Goal: Task Accomplishment & Management: Complete application form

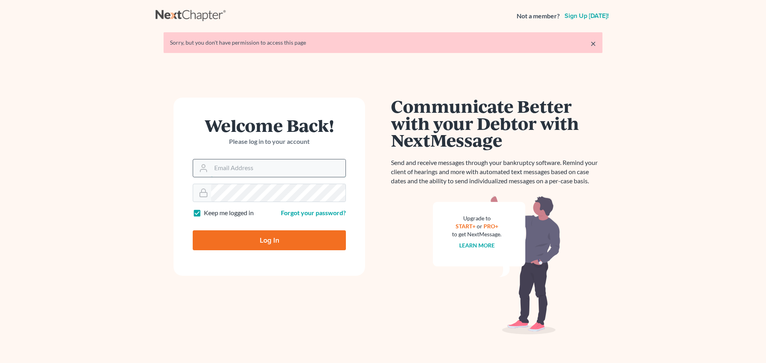
click at [277, 170] on input "Email Address" at bounding box center [278, 169] width 134 height 18
type input "[EMAIL_ADDRESS][DOMAIN_NAME]"
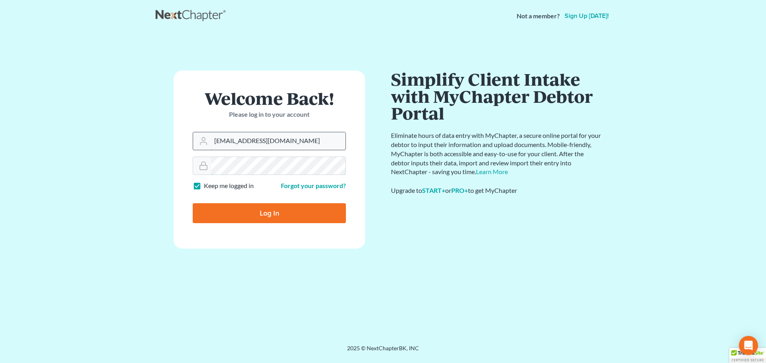
click at [193, 203] on input "Log In" at bounding box center [269, 213] width 153 height 20
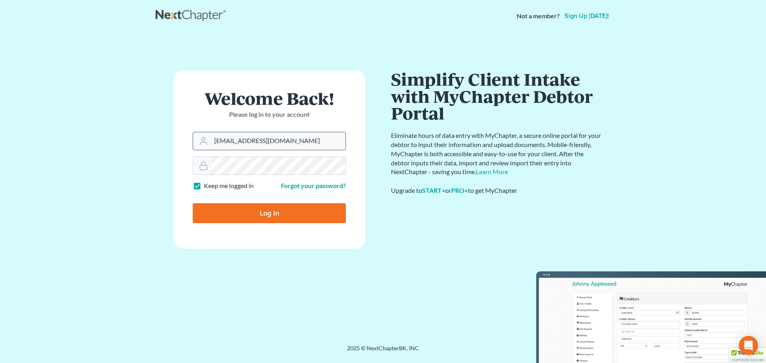
type input "Thinking..."
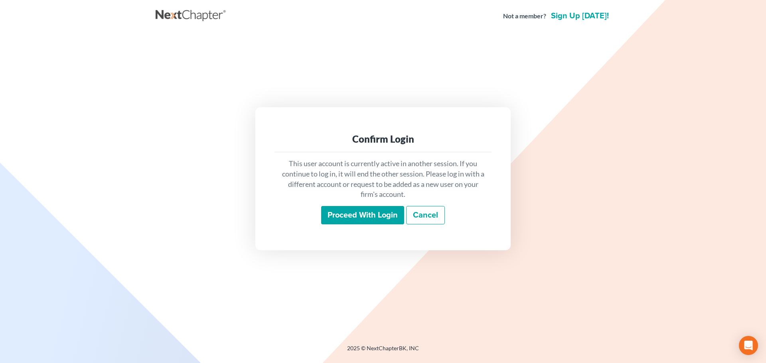
click at [345, 217] on input "Proceed with login" at bounding box center [362, 215] width 83 height 18
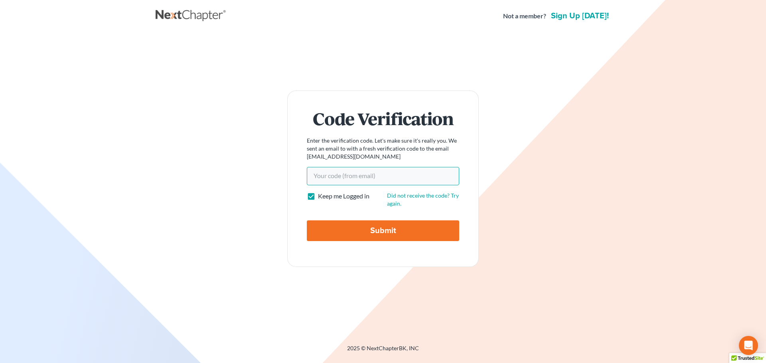
click at [343, 178] on input "Your code(from email)" at bounding box center [383, 176] width 152 height 18
paste input "890865"
type input "890865"
click at [348, 233] on input "Submit" at bounding box center [383, 231] width 152 height 21
type input "Thinking..."
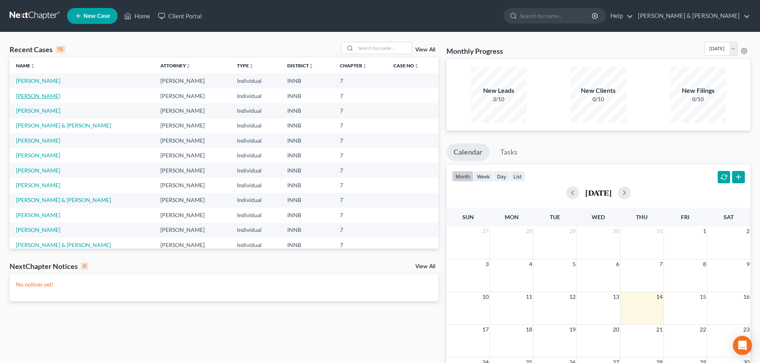
click at [36, 98] on link "[PERSON_NAME]" at bounding box center [38, 96] width 44 height 7
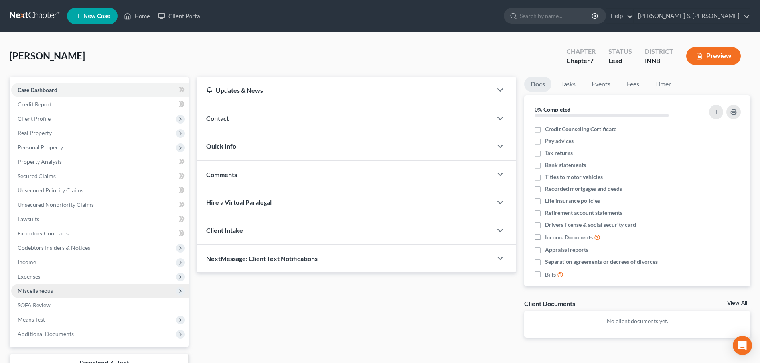
click at [35, 289] on span "Miscellaneous" at bounding box center [36, 291] width 36 height 7
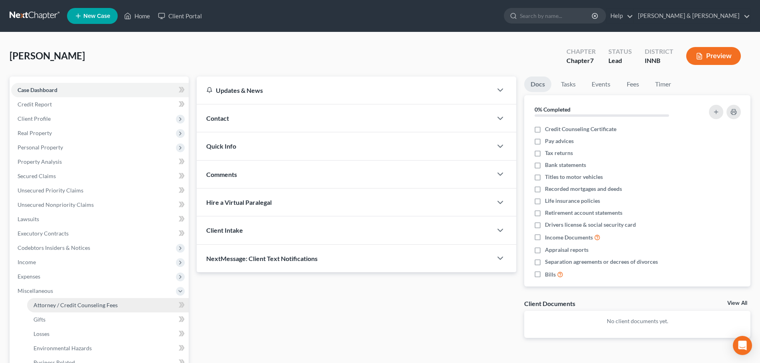
click at [38, 305] on span "Attorney / Credit Counseling Fees" at bounding box center [76, 305] width 84 height 7
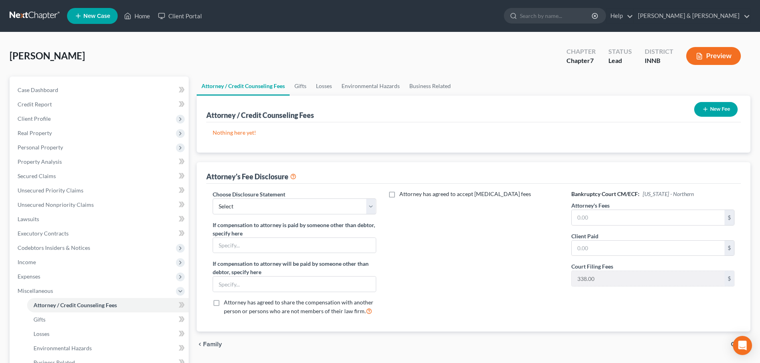
click at [704, 103] on button "New Fee" at bounding box center [715, 109] width 43 height 15
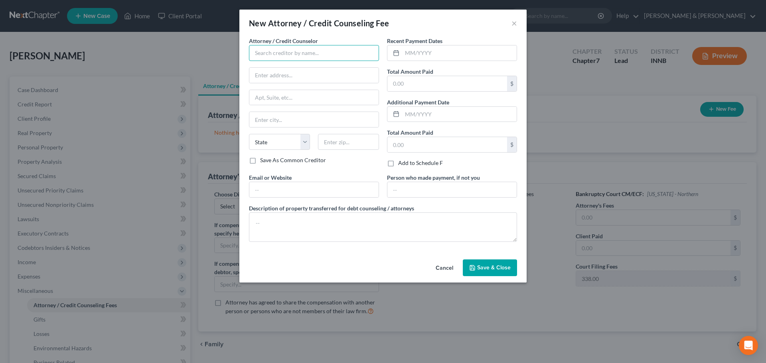
click at [320, 54] on input "text" at bounding box center [314, 53] width 130 height 16
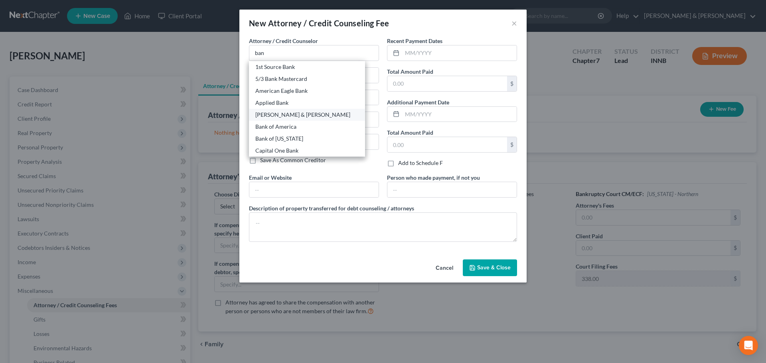
click at [284, 116] on div "[PERSON_NAME] & [PERSON_NAME]" at bounding box center [306, 115] width 103 height 8
type input "[PERSON_NAME] & [PERSON_NAME]"
type input "[STREET_ADDRESS]"
type input "Elkhart"
select select "15"
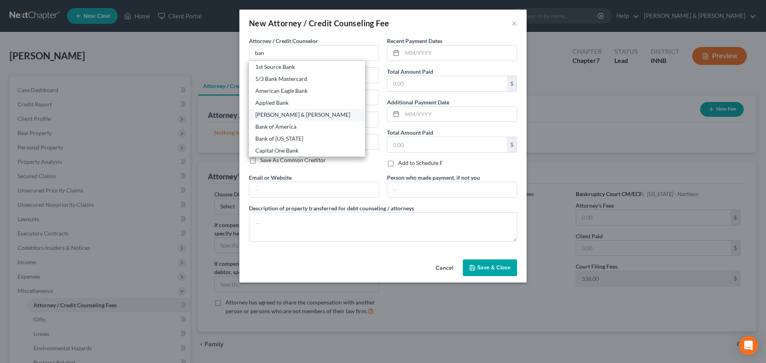
type input "46516"
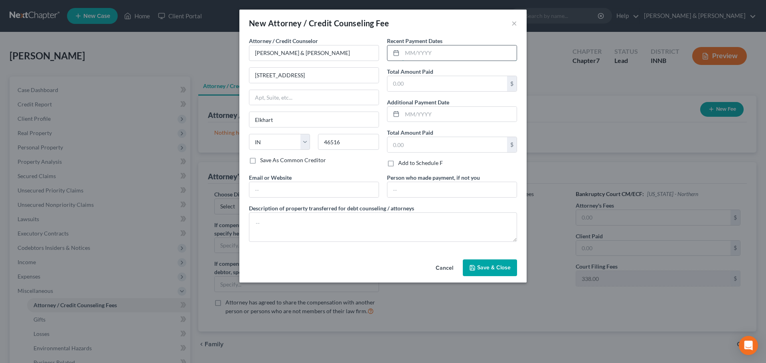
click at [431, 51] on input "text" at bounding box center [459, 52] width 114 height 15
type input "07/2025"
type input "1,000"
click at [509, 267] on span "Save & Close" at bounding box center [494, 267] width 34 height 7
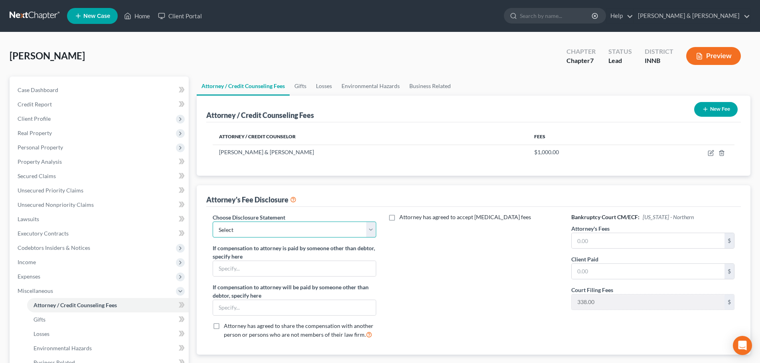
click at [304, 237] on select "Select Attorney Fee Disclosure" at bounding box center [294, 230] width 163 height 16
select select "0"
click at [213, 222] on select "Select Attorney Fee Disclosure" at bounding box center [294, 230] width 163 height 16
click at [622, 245] on input "text" at bounding box center [648, 240] width 153 height 15
type input "1,000"
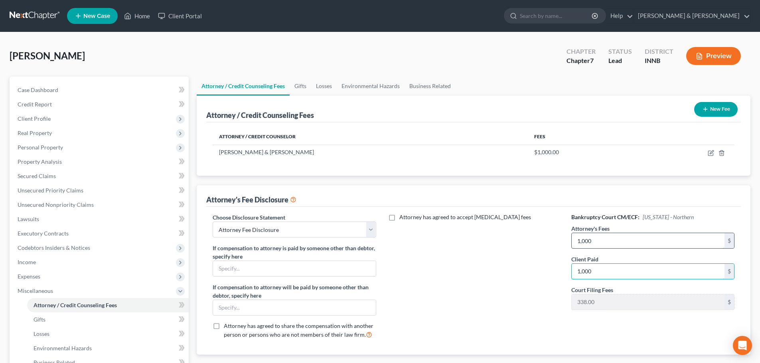
type input "1,000"
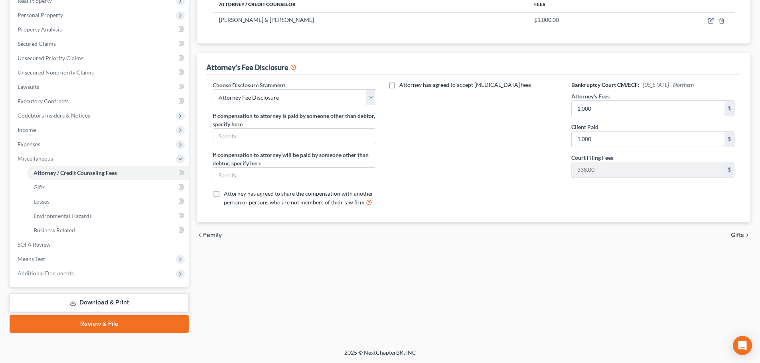
click at [734, 236] on span "Gifts" at bounding box center [737, 235] width 13 height 6
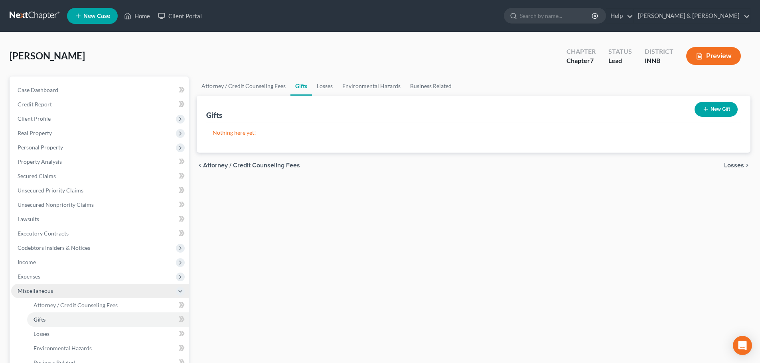
click at [28, 295] on span "Miscellaneous" at bounding box center [100, 291] width 178 height 14
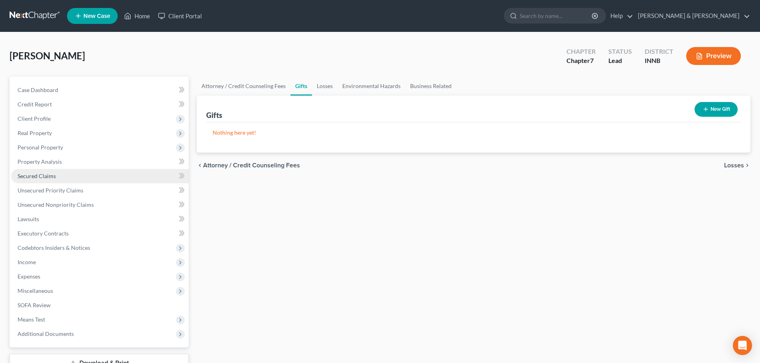
click at [31, 177] on span "Secured Claims" at bounding box center [37, 176] width 38 height 7
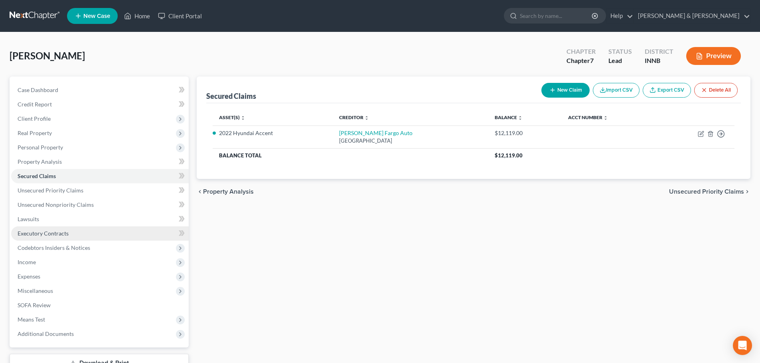
click at [31, 236] on span "Executory Contracts" at bounding box center [43, 233] width 51 height 7
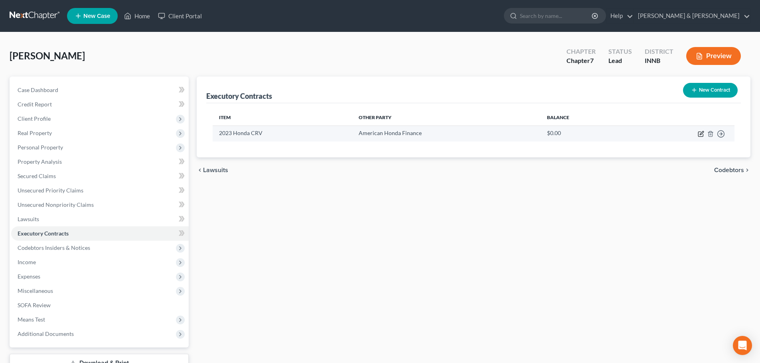
click at [700, 134] on icon "button" at bounding box center [701, 134] width 6 height 6
select select "45"
select select "0"
select select "1"
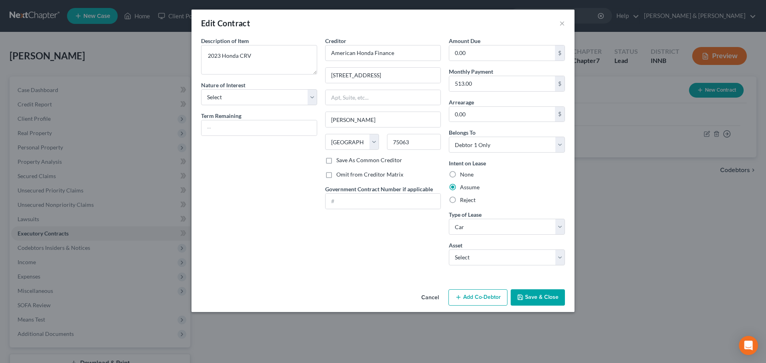
click at [466, 300] on button "Add Co-Debtor" at bounding box center [477, 298] width 59 height 17
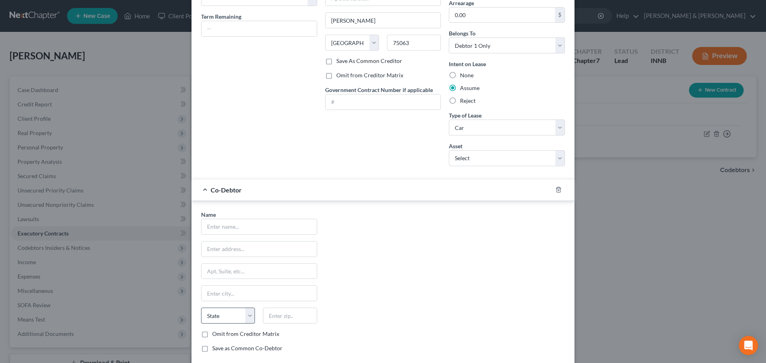
scroll to position [145, 0]
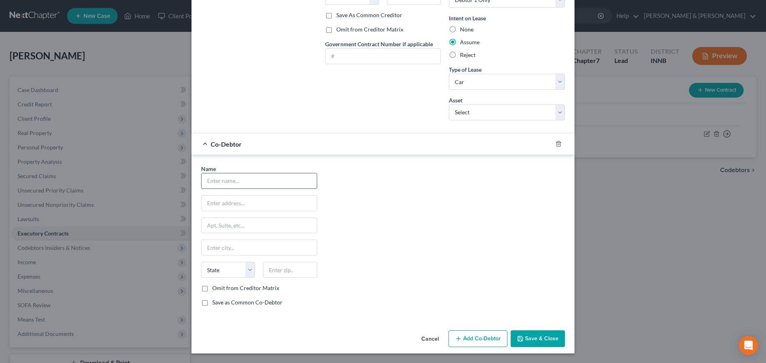
click at [221, 180] on input "text" at bounding box center [258, 181] width 115 height 15
type input "[PERSON_NAME]"
type input "[STREET_ADDRESS]"
type input "60115"
click at [528, 340] on button "Save & Close" at bounding box center [538, 339] width 54 height 17
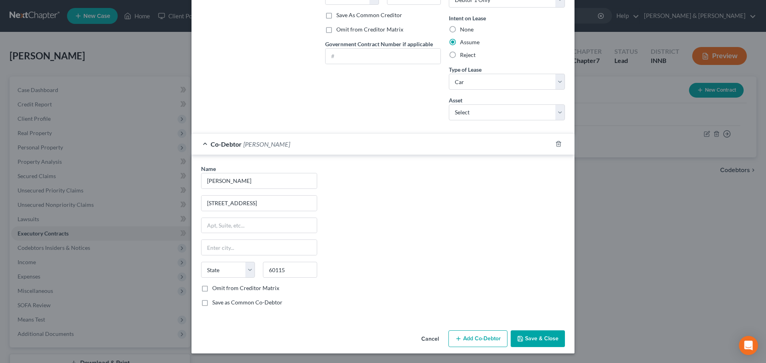
type input "Dekalb"
select select "14"
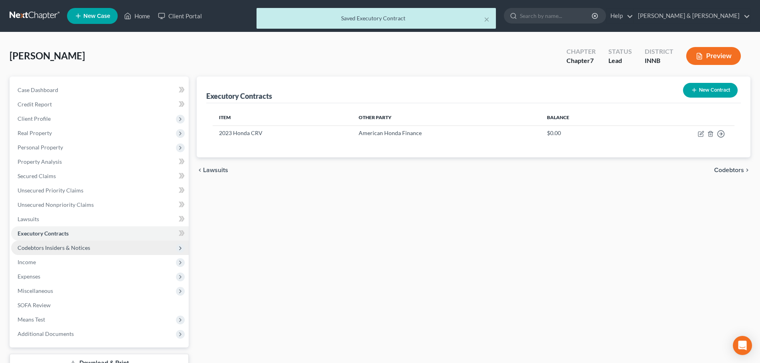
click at [45, 247] on span "Codebtors Insiders & Notices" at bounding box center [54, 248] width 73 height 7
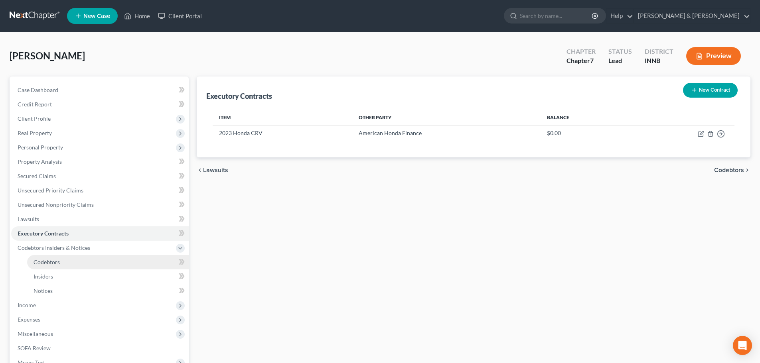
click at [40, 261] on span "Codebtors" at bounding box center [47, 262] width 26 height 7
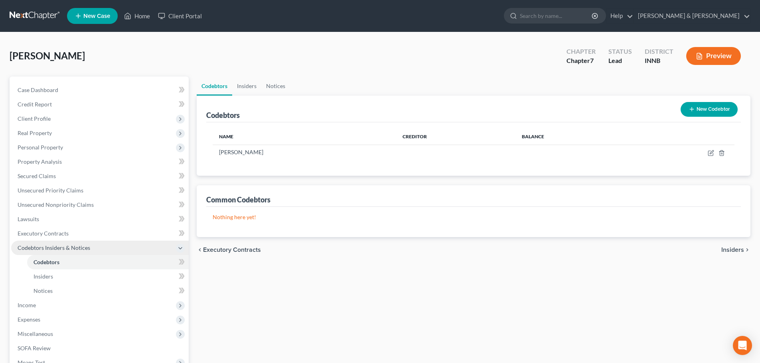
click at [34, 252] on span "Codebtors Insiders & Notices" at bounding box center [100, 248] width 178 height 14
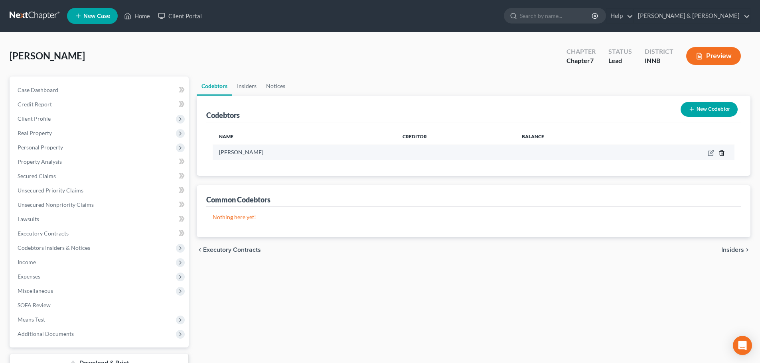
click at [723, 151] on icon "button" at bounding box center [722, 152] width 4 height 5
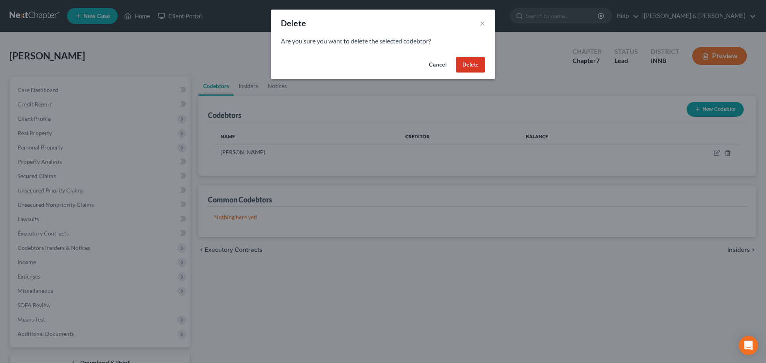
click at [476, 62] on button "Delete" at bounding box center [470, 65] width 29 height 16
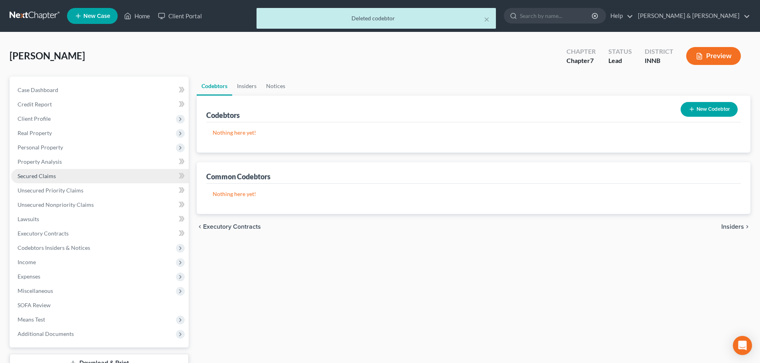
click at [50, 180] on link "Secured Claims" at bounding box center [100, 176] width 178 height 14
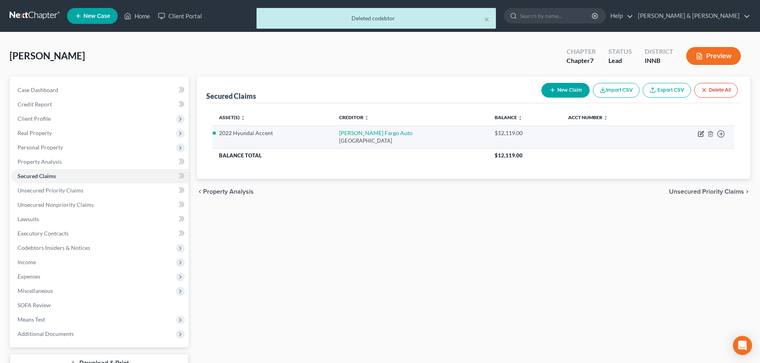
click at [701, 132] on icon "button" at bounding box center [701, 134] width 6 height 6
select select "28"
select select "0"
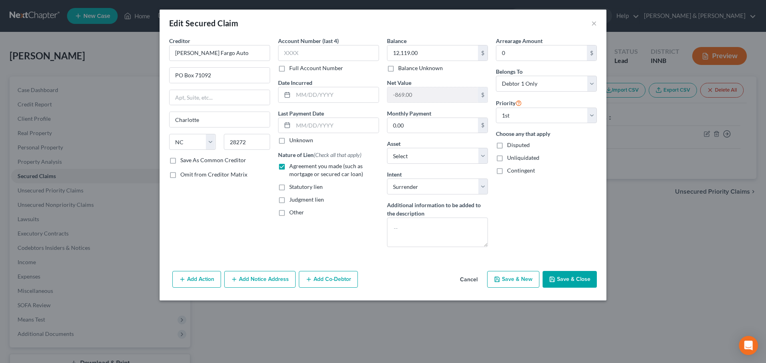
click at [309, 280] on line "button" at bounding box center [309, 280] width 0 height 4
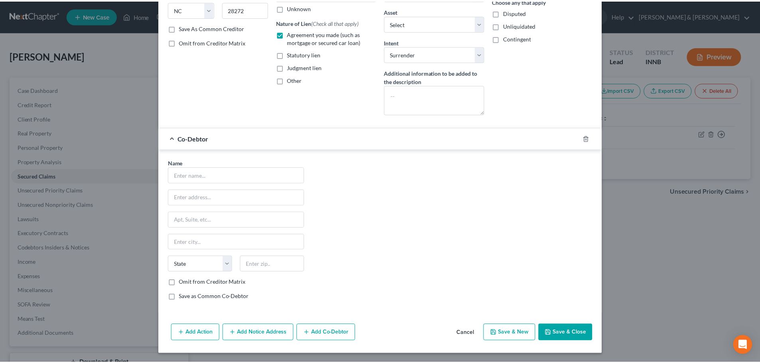
scroll to position [133, 0]
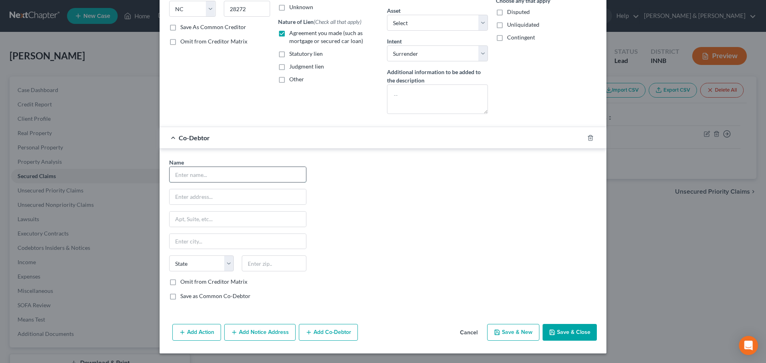
click at [190, 176] on input "text" at bounding box center [238, 174] width 136 height 15
type input "[PERSON_NAME]"
click at [215, 201] on input "text" at bounding box center [238, 196] width 136 height 15
type input "[STREET_ADDRESS]"
click at [255, 266] on input "text" at bounding box center [274, 264] width 65 height 16
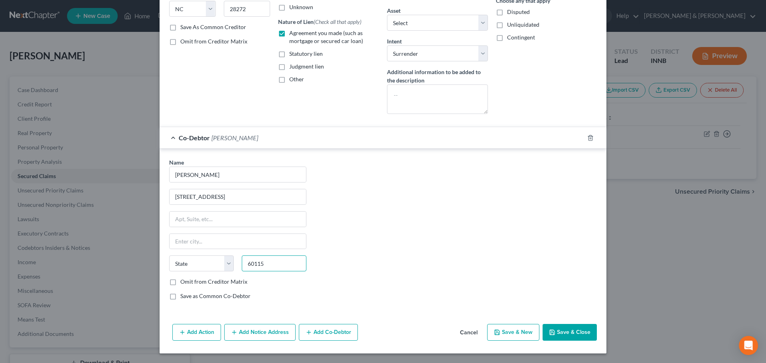
type input "60115"
type input "Dekalb"
select select "14"
click at [552, 330] on icon "button" at bounding box center [552, 333] width 6 height 6
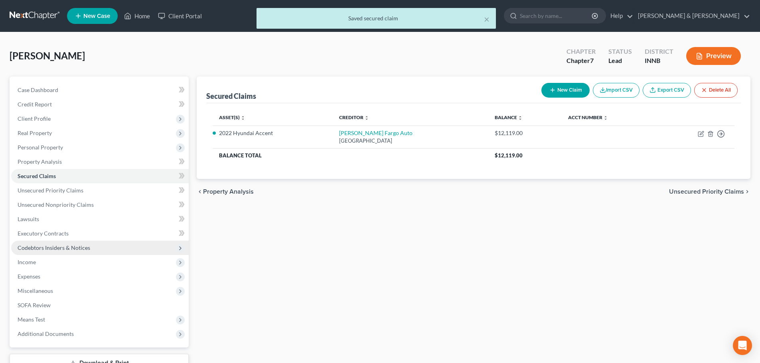
click at [18, 247] on span "Codebtors Insiders & Notices" at bounding box center [54, 248] width 73 height 7
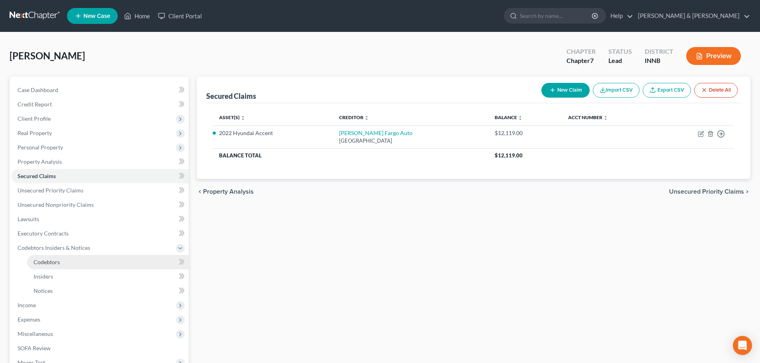
click at [34, 257] on link "Codebtors" at bounding box center [108, 262] width 162 height 14
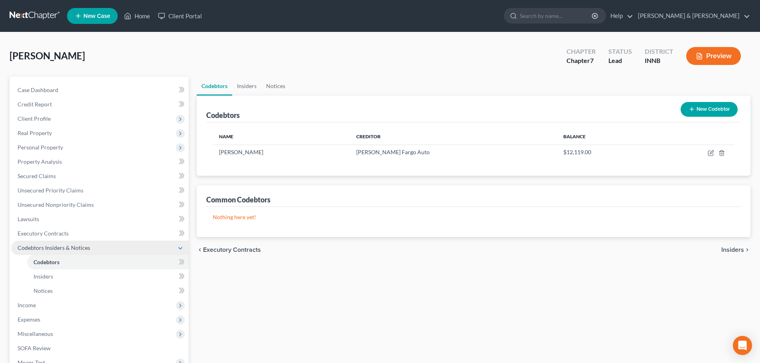
click at [75, 252] on span "Codebtors Insiders & Notices" at bounding box center [100, 248] width 178 height 14
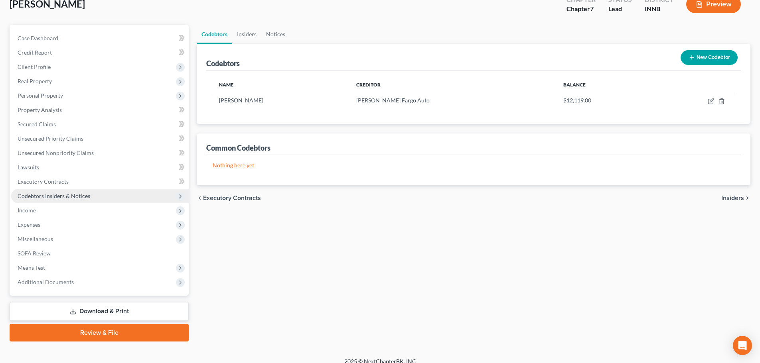
scroll to position [61, 0]
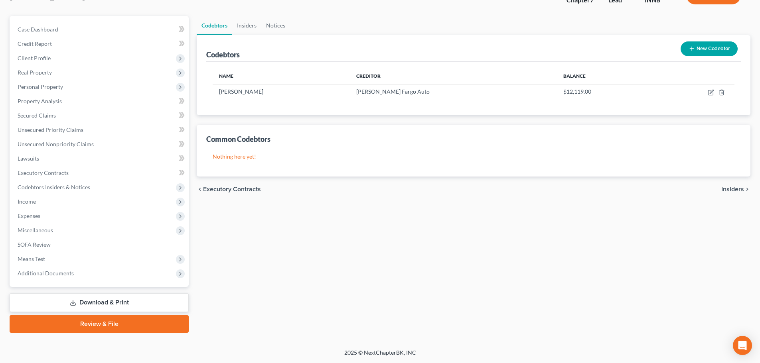
click at [98, 306] on link "Download & Print" at bounding box center [99, 303] width 179 height 19
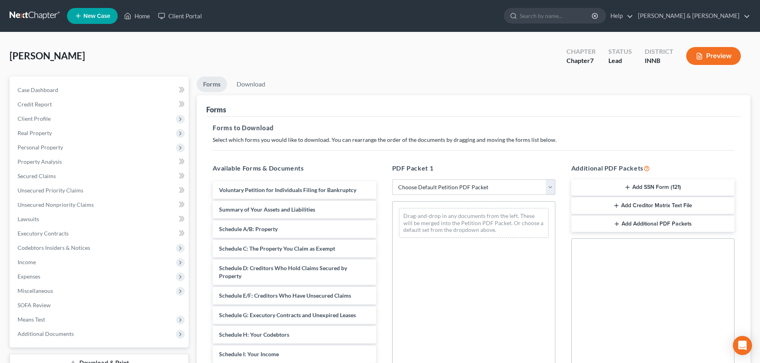
click at [403, 191] on select "Choose Default Petition PDF Packet Complete Bankruptcy Petition (all forms and …" at bounding box center [473, 188] width 163 height 16
select select "4"
click at [392, 180] on select "Choose Default Petition PDF Packet Complete Bankruptcy Petition (all forms and …" at bounding box center [473, 188] width 163 height 16
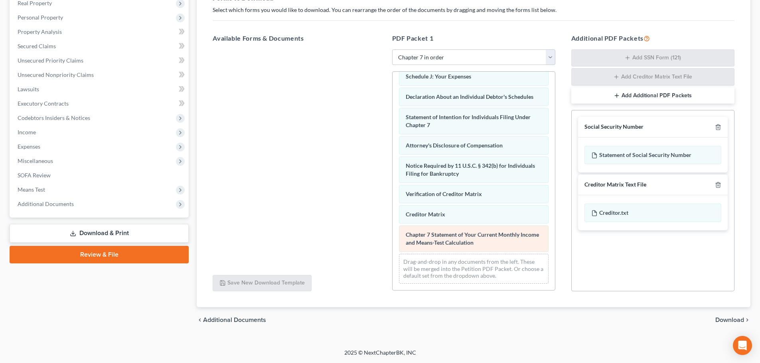
scroll to position [226, 0]
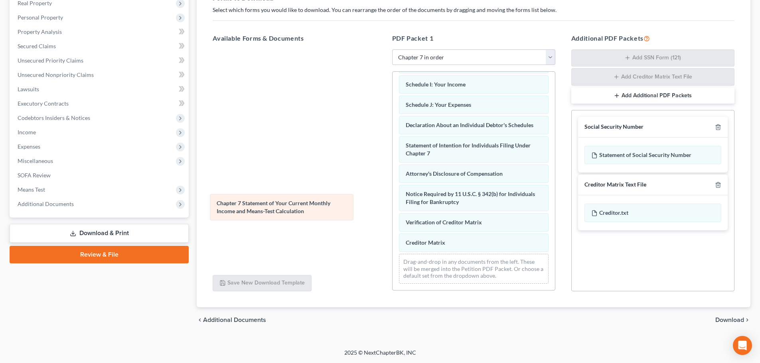
drag, startPoint x: 436, startPoint y: 239, endPoint x: 244, endPoint y: 204, distance: 194.6
click at [393, 205] on div "Chapter 7 Statement of Your Current Monthly Income and Means-Test Calculation V…" at bounding box center [474, 72] width 162 height 436
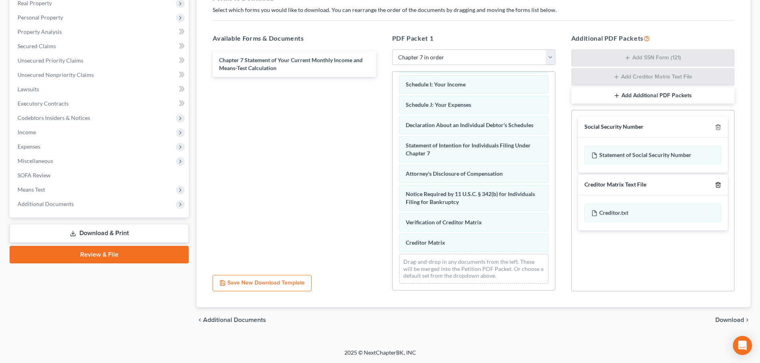
click at [718, 187] on icon "button" at bounding box center [718, 185] width 6 height 6
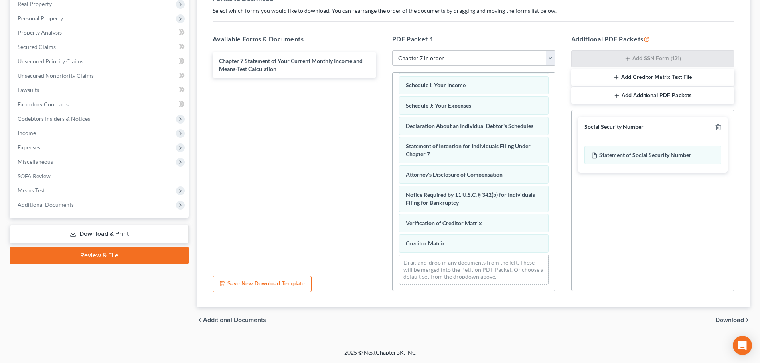
scroll to position [129, 0]
click at [719, 124] on div at bounding box center [717, 127] width 10 height 8
click at [717, 125] on icon "button" at bounding box center [718, 127] width 4 height 5
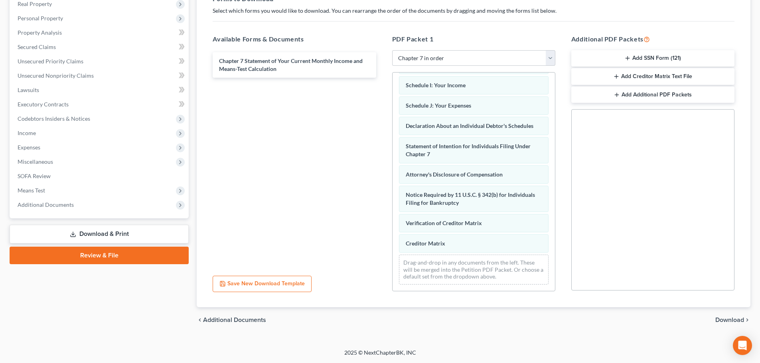
click at [729, 323] on span "Download" at bounding box center [729, 320] width 29 height 6
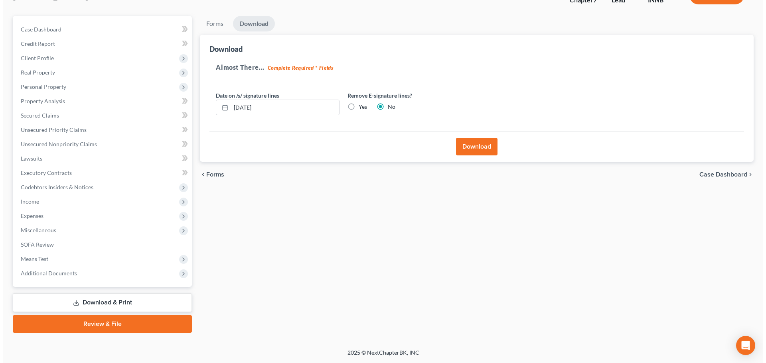
scroll to position [61, 0]
click at [242, 108] on input "[DATE]" at bounding box center [282, 107] width 108 height 15
type input "08/01/20253"
click at [464, 140] on button "Download" at bounding box center [473, 147] width 41 height 18
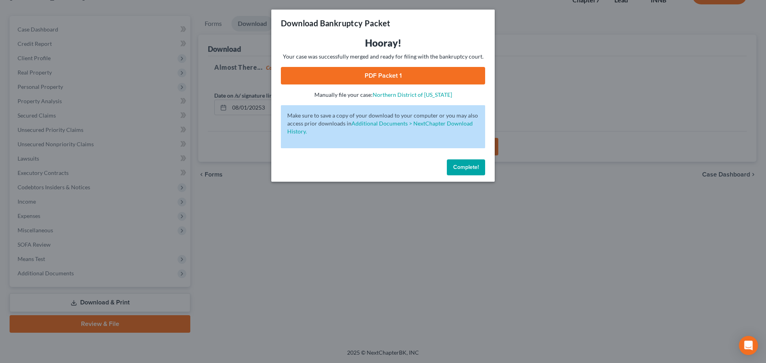
click at [398, 78] on link "PDF Packet 1" at bounding box center [383, 76] width 204 height 18
